Goal: Find specific page/section: Find specific page/section

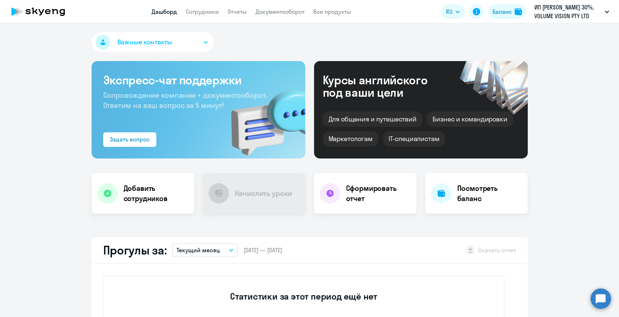
select select "30"
click at [208, 10] on link "Сотрудники" at bounding box center [202, 11] width 33 height 7
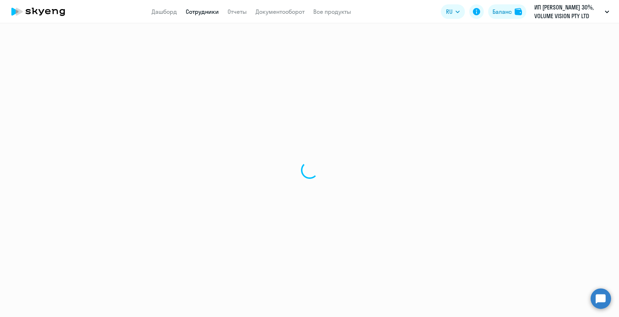
select select "30"
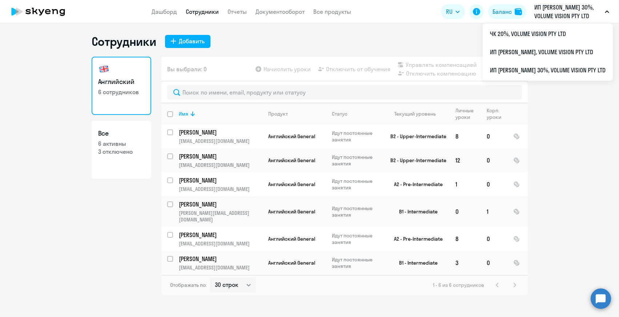
click at [573, 11] on p "ИП [PERSON_NAME] 30%, VOLUME VISION PTY LTD" at bounding box center [569, 11] width 68 height 17
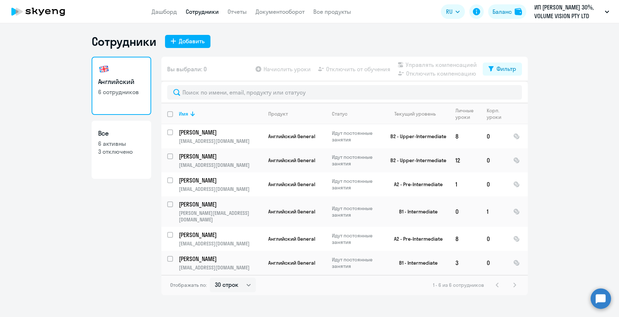
click at [571, 15] on p "ИП [PERSON_NAME] 30%, VOLUME VISION PTY LTD" at bounding box center [569, 11] width 68 height 17
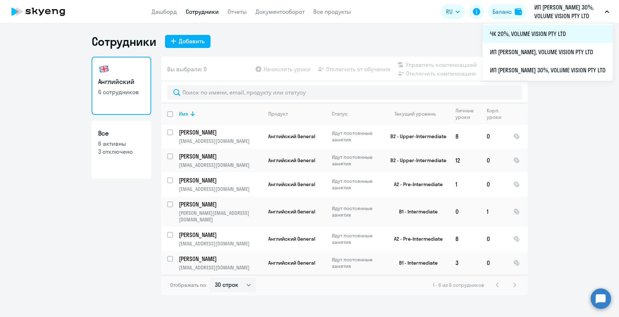
click at [561, 29] on li "ЧК 20%, VOLUME VISION PTY LTD" at bounding box center [548, 34] width 130 height 18
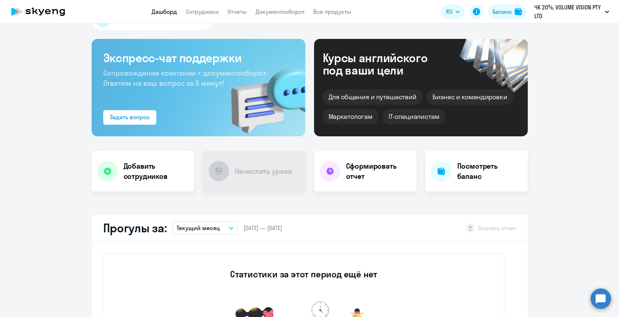
select select "30"
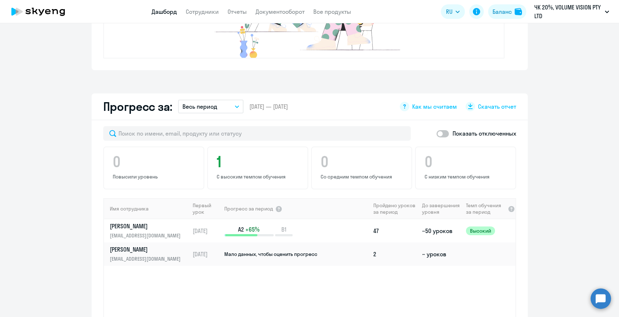
scroll to position [344, 0]
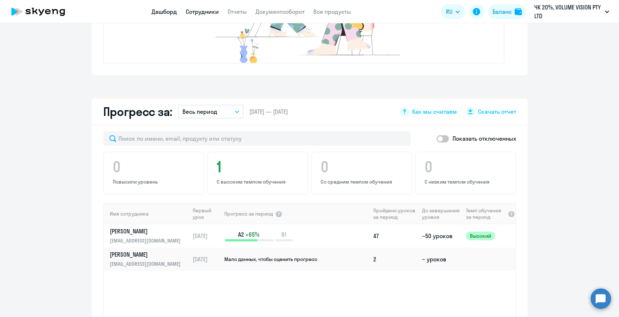
click at [196, 11] on link "Сотрудники" at bounding box center [202, 11] width 33 height 7
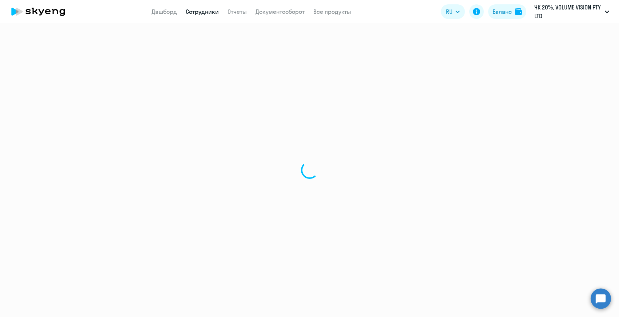
select select "30"
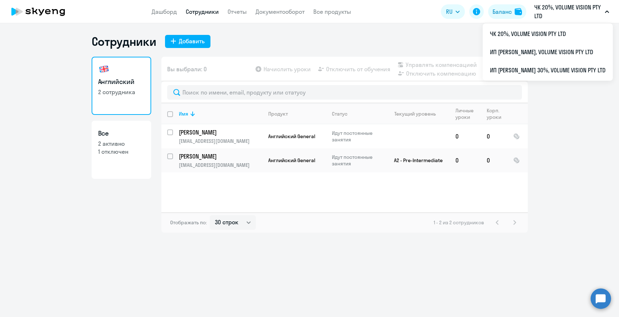
click at [549, 2] on app-header "Дашборд Сотрудники Отчеты Документооборот Все продукты Дашборд Сотрудники Отчет…" at bounding box center [309, 11] width 619 height 23
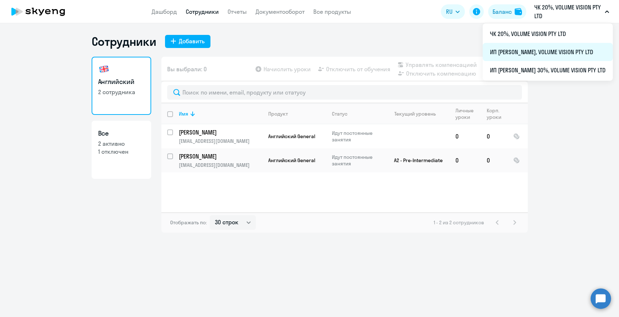
click at [557, 51] on li "ИП [PERSON_NAME], VOLUME VISION PTY LTD" at bounding box center [548, 52] width 130 height 18
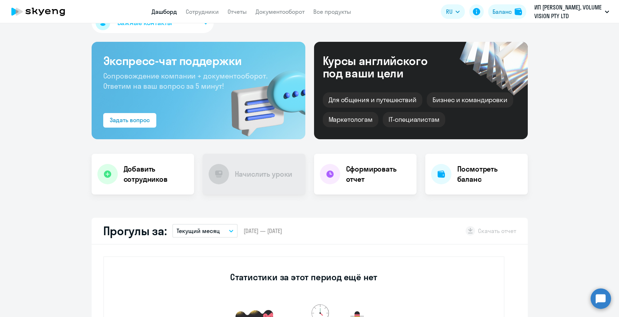
scroll to position [123, 0]
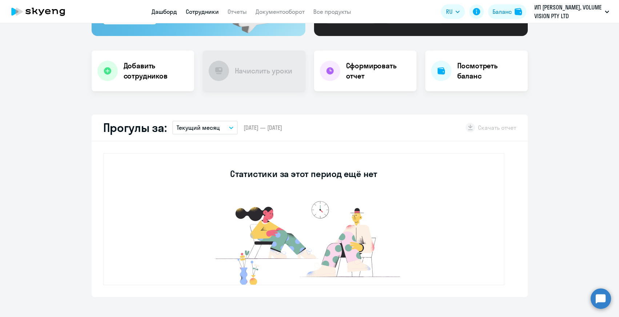
click at [214, 12] on link "Сотрудники" at bounding box center [202, 11] width 33 height 7
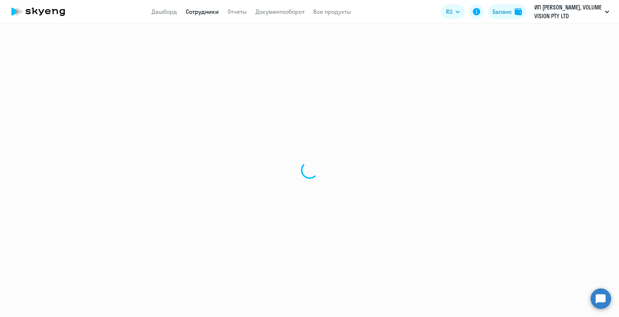
select select "30"
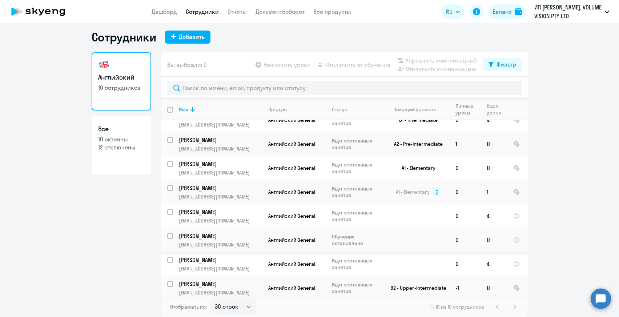
scroll to position [61, 0]
